Goal: Task Accomplishment & Management: Use online tool/utility

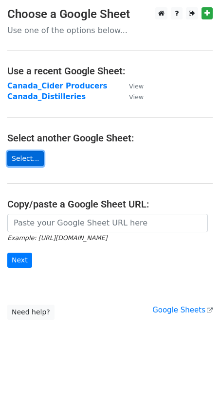
click at [28, 157] on link "Select..." at bounding box center [25, 158] width 36 height 15
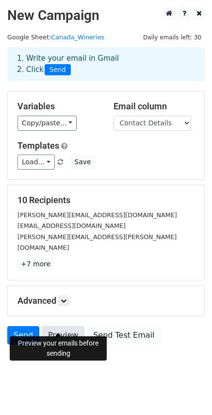
click at [55, 326] on link "Preview" at bounding box center [63, 335] width 43 height 18
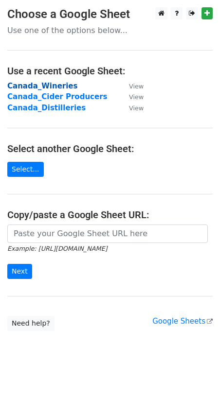
click at [38, 85] on strong "Canada_Wineries" at bounding box center [42, 86] width 70 height 9
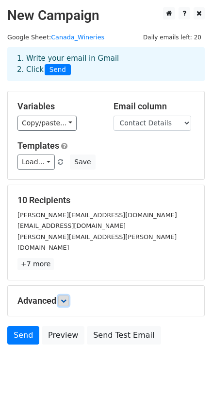
click at [67, 298] on icon at bounding box center [64, 301] width 6 height 6
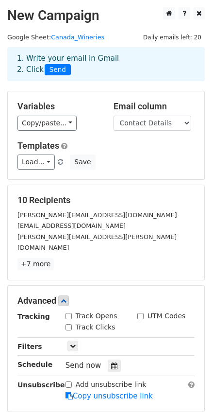
click at [70, 313] on input "Track Opens" at bounding box center [69, 316] width 6 height 6
checkbox input "true"
click at [69, 324] on input "Track Clicks" at bounding box center [69, 327] width 6 height 6
checkbox input "true"
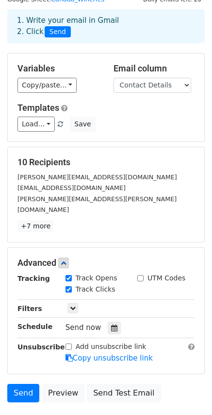
scroll to position [96, 0]
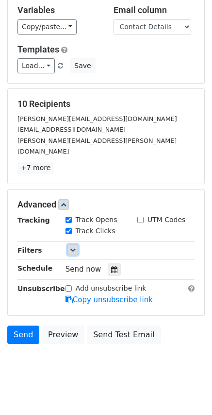
click at [72, 247] on icon at bounding box center [73, 250] width 6 height 6
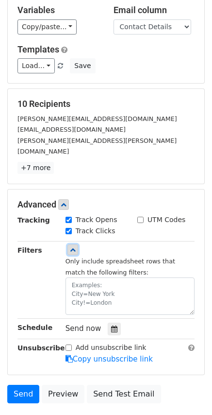
click at [72, 247] on icon at bounding box center [73, 250] width 6 height 6
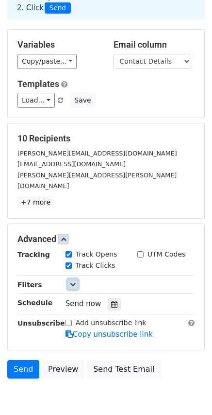
scroll to position [0, 0]
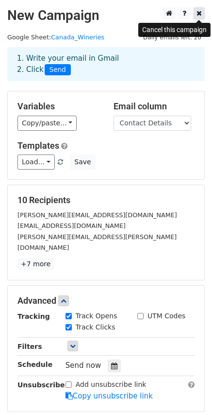
click at [201, 12] on icon at bounding box center [199, 13] width 5 height 7
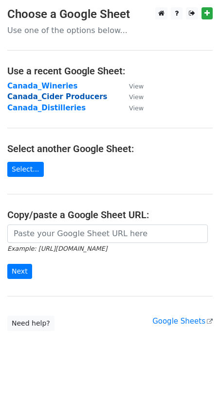
click at [47, 96] on strong "Canada_Cider Producers" at bounding box center [57, 96] width 100 height 9
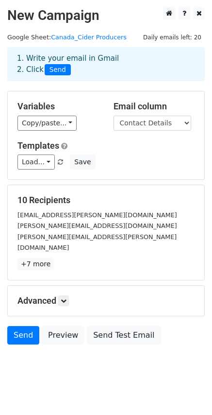
scroll to position [1, 0]
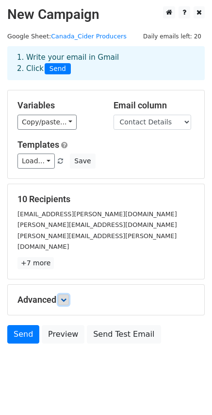
click at [66, 297] on icon at bounding box center [64, 300] width 6 height 6
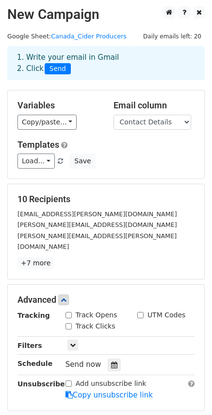
click at [73, 310] on div "Track Opens" at bounding box center [92, 315] width 52 height 10
click at [70, 312] on input "Track Opens" at bounding box center [69, 315] width 6 height 6
checkbox input "true"
click at [69, 323] on input "Track Clicks" at bounding box center [69, 326] width 6 height 6
checkbox input "true"
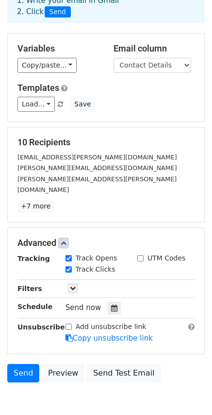
scroll to position [0, 0]
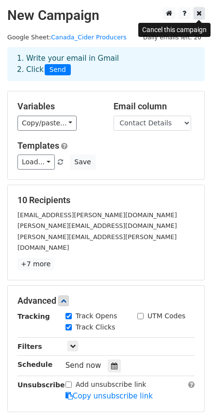
click at [199, 11] on icon at bounding box center [199, 13] width 5 height 7
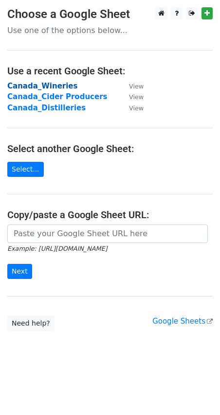
click at [44, 87] on strong "Canada_Wineries" at bounding box center [42, 86] width 70 height 9
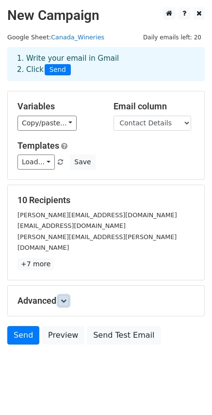
click at [67, 298] on icon at bounding box center [64, 301] width 6 height 6
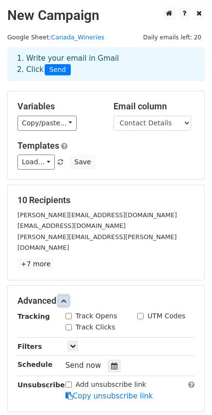
click at [67, 298] on icon at bounding box center [64, 301] width 6 height 6
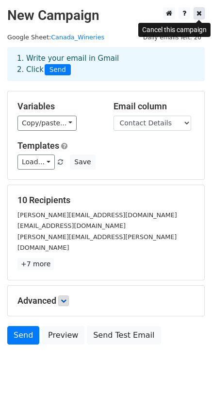
click at [199, 14] on icon at bounding box center [199, 13] width 5 height 7
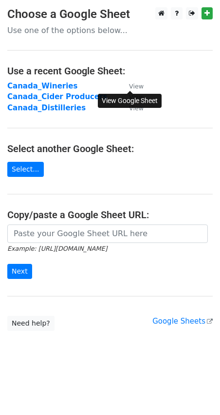
click at [137, 85] on small "View" at bounding box center [136, 86] width 15 height 7
